Goal: Task Accomplishment & Management: Complete application form

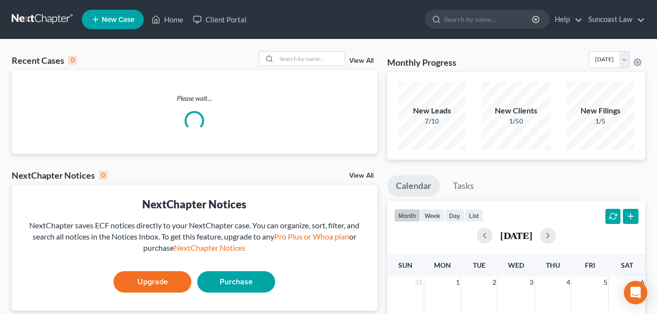
click at [125, 19] on span "New Case" at bounding box center [118, 19] width 33 height 7
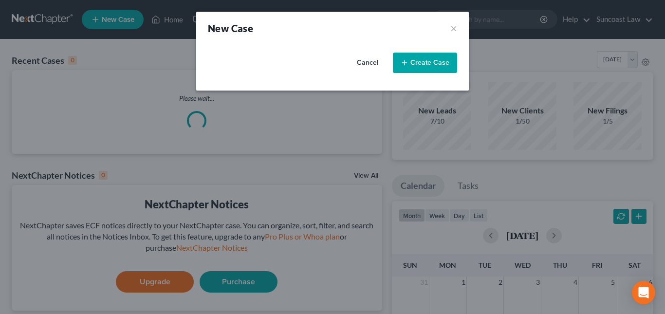
select select "15"
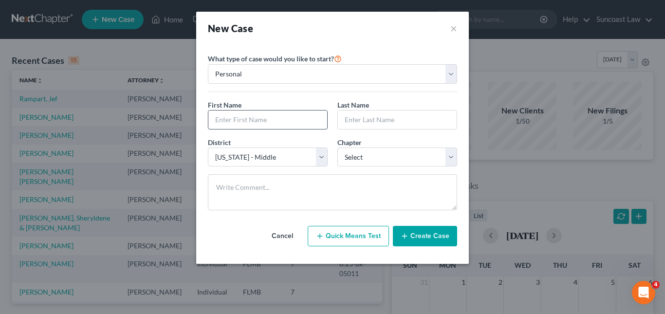
click at [243, 120] on input "text" at bounding box center [267, 120] width 119 height 19
paste input "[PERSON_NAME]"
drag, startPoint x: 255, startPoint y: 120, endPoint x: 280, endPoint y: 122, distance: 25.4
click at [280, 122] on input "[PERSON_NAME]" at bounding box center [267, 120] width 119 height 19
type input "[PERSON_NAME]"
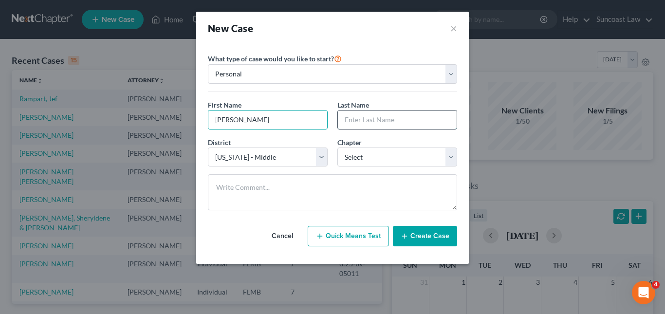
click at [357, 120] on input "text" at bounding box center [397, 120] width 119 height 19
paste input "Balcierak"
type input "Balcierak"
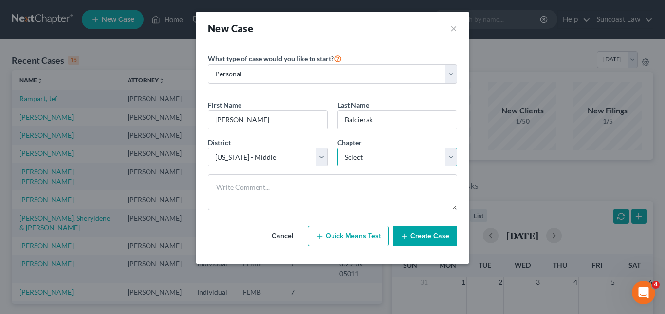
click at [449, 156] on select "Select 7 11 12 13" at bounding box center [398, 157] width 120 height 19
select select "0"
click at [338, 148] on select "Select 7 11 12 13" at bounding box center [398, 157] width 120 height 19
click at [415, 235] on button "Create Case" at bounding box center [425, 236] width 64 height 20
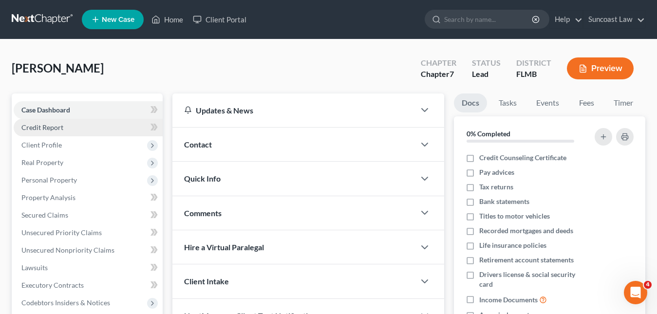
click at [50, 124] on span "Credit Report" at bounding box center [42, 127] width 42 height 8
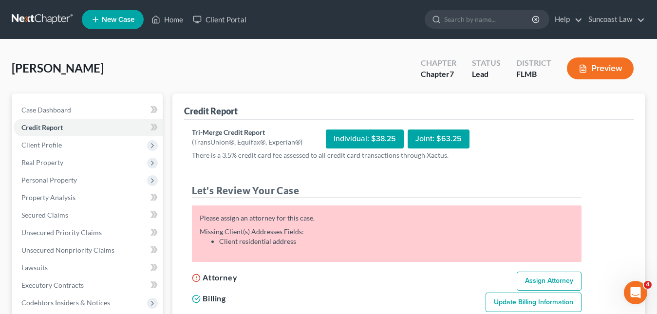
scroll to position [49, 0]
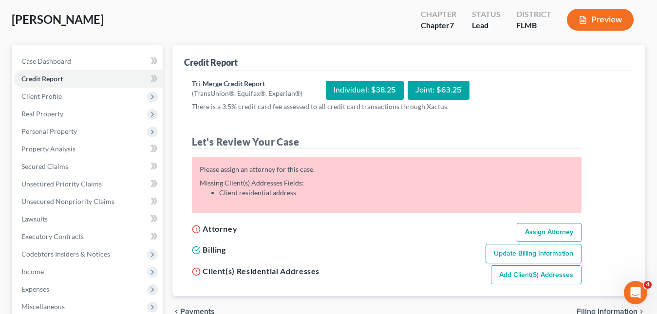
click at [541, 229] on link "Assign Attorney" at bounding box center [549, 232] width 65 height 19
select select "1"
select select "0"
select select "15"
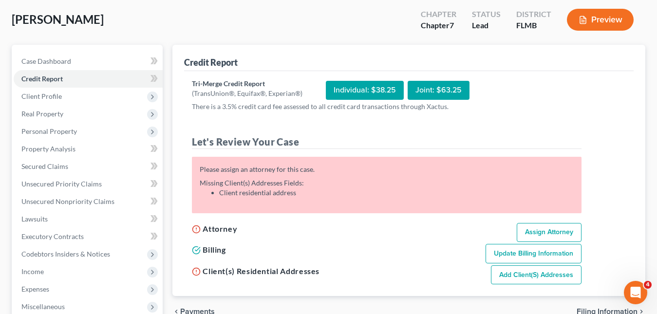
select select "9"
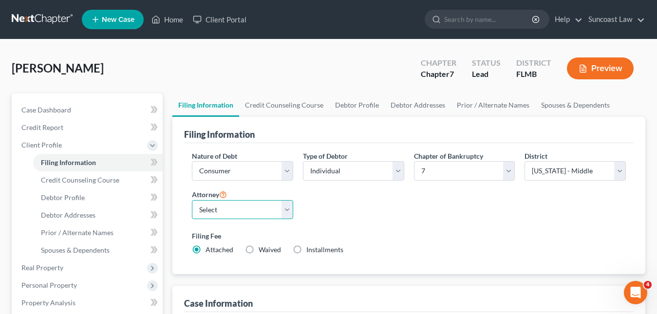
click at [288, 209] on select "Select [PERSON_NAME] - FLMB [PERSON_NAME] - FLMB" at bounding box center [242, 209] width 101 height 19
select select "0"
click at [192, 200] on select "Select [PERSON_NAME] - FLMB [PERSON_NAME] - FLMB" at bounding box center [242, 209] width 101 height 19
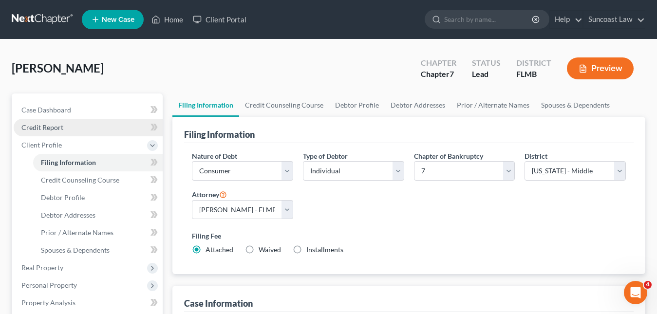
click at [59, 129] on span "Credit Report" at bounding box center [42, 127] width 42 height 8
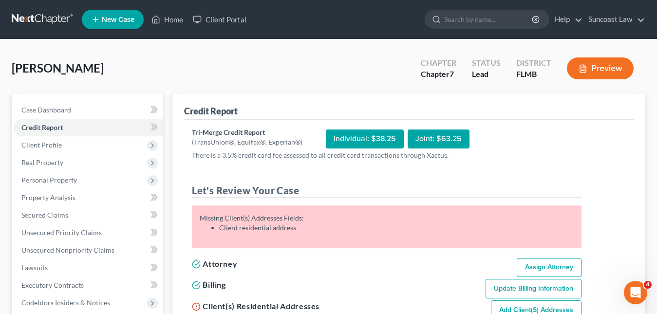
scroll to position [146, 0]
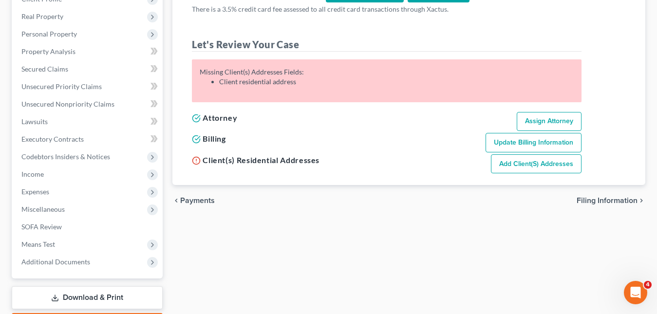
click at [511, 170] on link "Add Client(s) Addresses" at bounding box center [536, 163] width 91 height 19
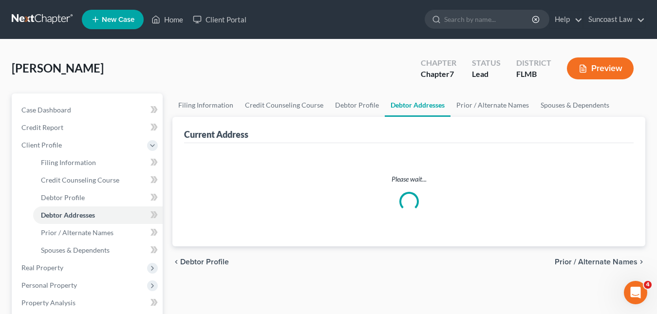
select select "0"
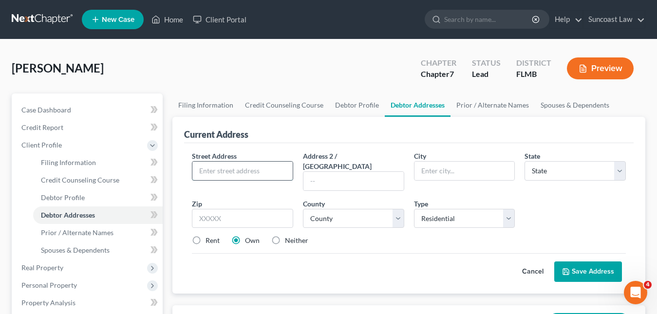
click at [214, 172] on input "text" at bounding box center [242, 171] width 100 height 19
paste input "[STREET_ADDRESS][PERSON_NAME]"
type input "[STREET_ADDRESS][PERSON_NAME]"
click at [220, 209] on input "text" at bounding box center [242, 218] width 101 height 19
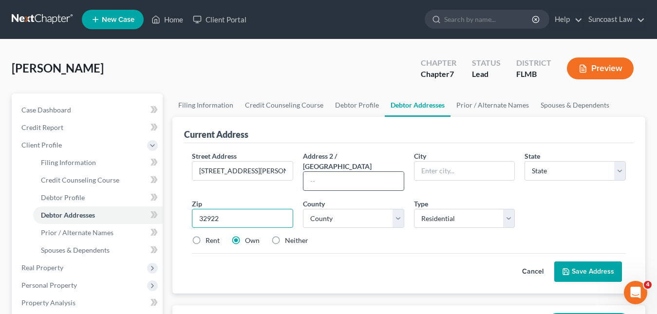
type input "32922"
type input "Cocoa"
select select "9"
click at [324, 174] on input "text" at bounding box center [353, 181] width 100 height 19
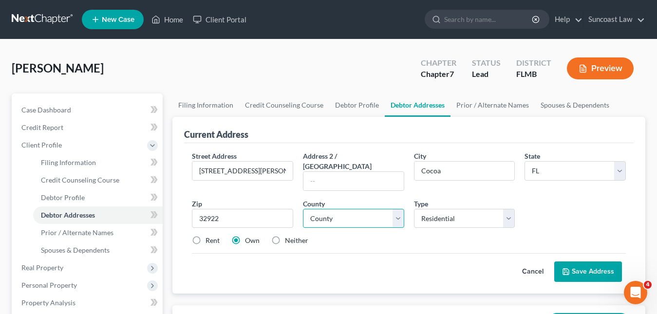
click at [329, 210] on select "County [GEOGRAPHIC_DATA] [GEOGRAPHIC_DATA] [GEOGRAPHIC_DATA] [GEOGRAPHIC_DATA] …" at bounding box center [353, 218] width 101 height 19
select select "4"
click at [303, 209] on select "County [GEOGRAPHIC_DATA] [GEOGRAPHIC_DATA] [GEOGRAPHIC_DATA] [GEOGRAPHIC_DATA] …" at bounding box center [353, 218] width 101 height 19
drag, startPoint x: 590, startPoint y: 265, endPoint x: 589, endPoint y: 260, distance: 5.4
click at [590, 264] on button "Save Address" at bounding box center [588, 272] width 68 height 20
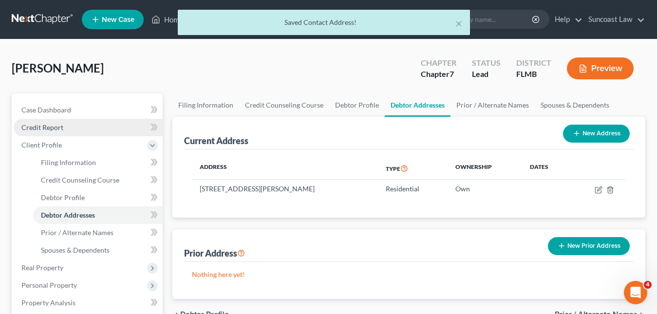
click at [58, 124] on span "Credit Report" at bounding box center [42, 127] width 42 height 8
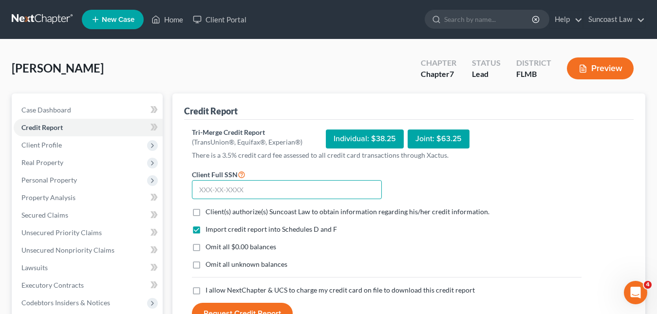
click at [209, 190] on input "text" at bounding box center [287, 189] width 190 height 19
paste input "589-98-6986"
type input "589-98-6986"
click at [206, 211] on label "Client(s) authorize(s) Suncoast Law to obtain information regarding his/her cre…" at bounding box center [348, 212] width 284 height 10
click at [209, 211] on input "Client(s) authorize(s) Suncoast Law to obtain information regarding his/her cre…" at bounding box center [212, 210] width 6 height 6
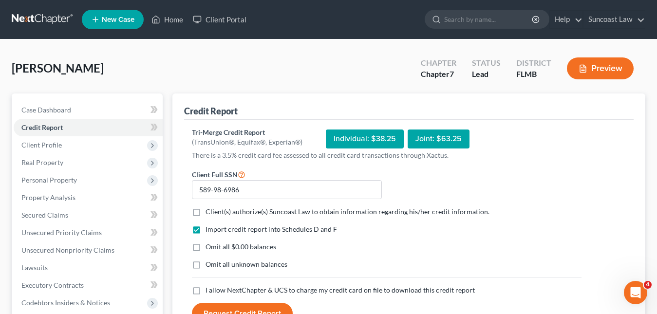
checkbox input "true"
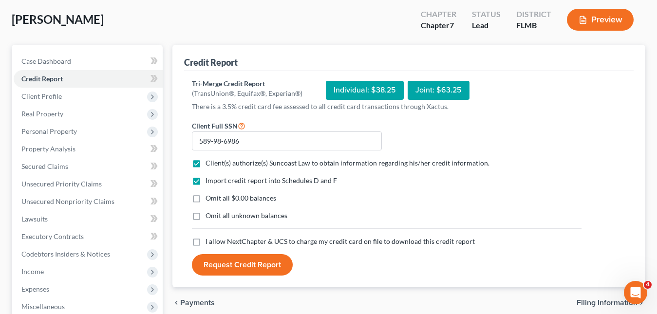
click at [206, 241] on label "I allow NextChapter & UCS to charge my credit card on file to download this cre…" at bounding box center [340, 242] width 269 height 10
click at [209, 241] on input "I allow NextChapter & UCS to charge my credit card on file to download this cre…" at bounding box center [212, 240] width 6 height 6
checkbox input "true"
click at [227, 259] on button "Request Credit Report" at bounding box center [242, 264] width 101 height 21
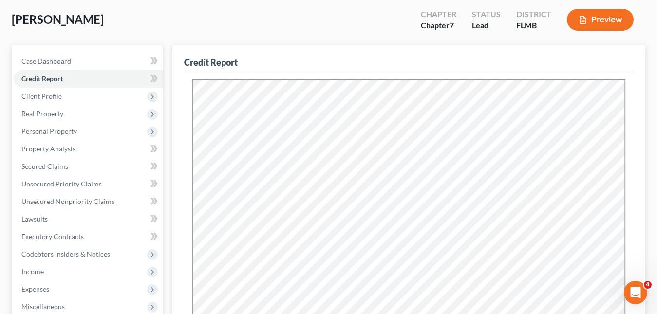
scroll to position [0, 0]
drag, startPoint x: 88, startPoint y: 203, endPoint x: 89, endPoint y: 192, distance: 10.7
click at [89, 203] on span "Unsecured Nonpriority Claims" at bounding box center [67, 201] width 93 height 8
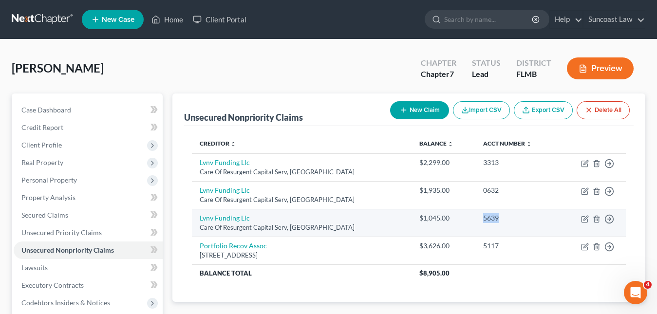
drag, startPoint x: 508, startPoint y: 221, endPoint x: 481, endPoint y: 217, distance: 27.6
click at [483, 217] on div "5639" at bounding box center [516, 218] width 67 height 10
copy div "5639"
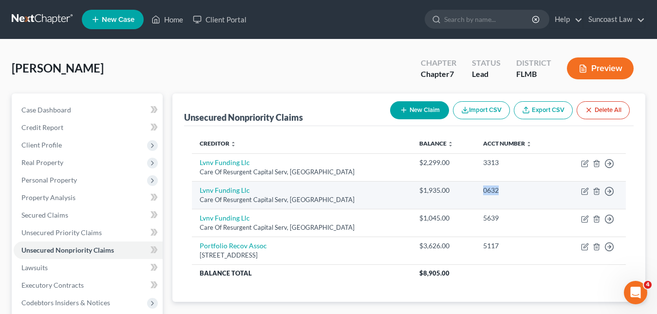
drag, startPoint x: 498, startPoint y: 193, endPoint x: 477, endPoint y: 192, distance: 21.0
click at [477, 192] on td "0632" at bounding box center [516, 195] width 83 height 28
copy div "0632"
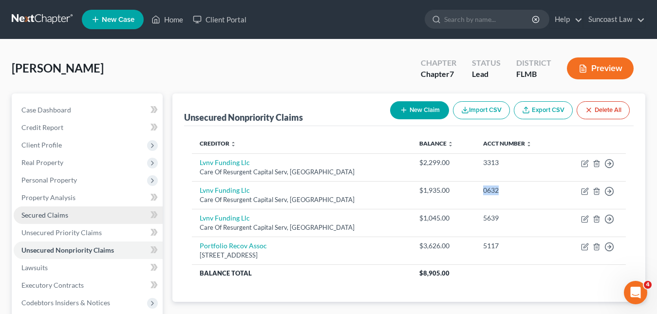
click at [58, 209] on link "Secured Claims" at bounding box center [88, 216] width 149 height 18
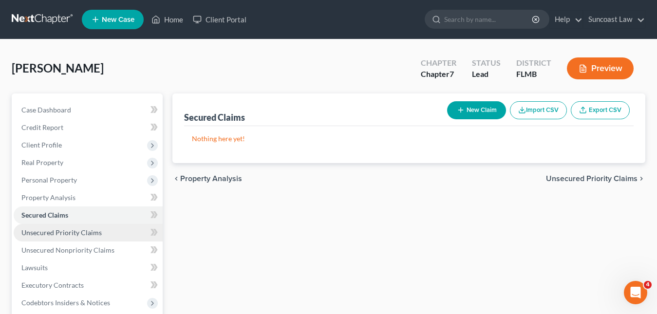
click at [53, 229] on span "Unsecured Priority Claims" at bounding box center [61, 232] width 80 height 8
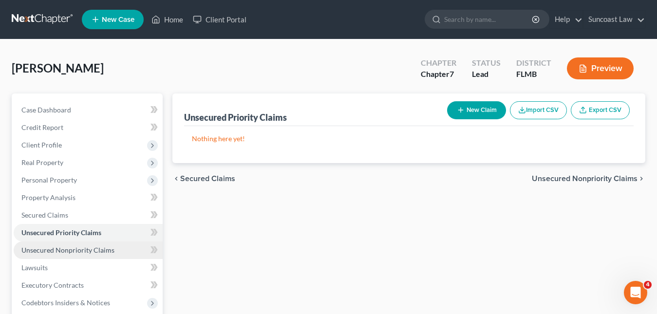
click at [101, 249] on span "Unsecured Nonpriority Claims" at bounding box center [67, 250] width 93 height 8
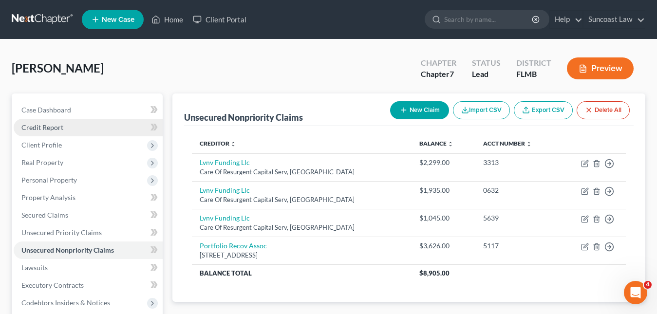
click at [25, 125] on span "Credit Report" at bounding box center [42, 127] width 42 height 8
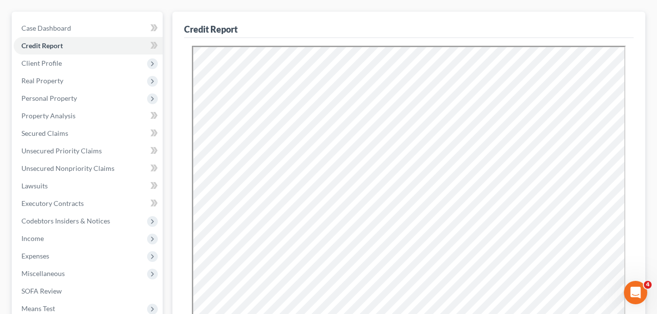
scroll to position [33, 0]
